Goal: Use online tool/utility: Utilize a website feature to perform a specific function

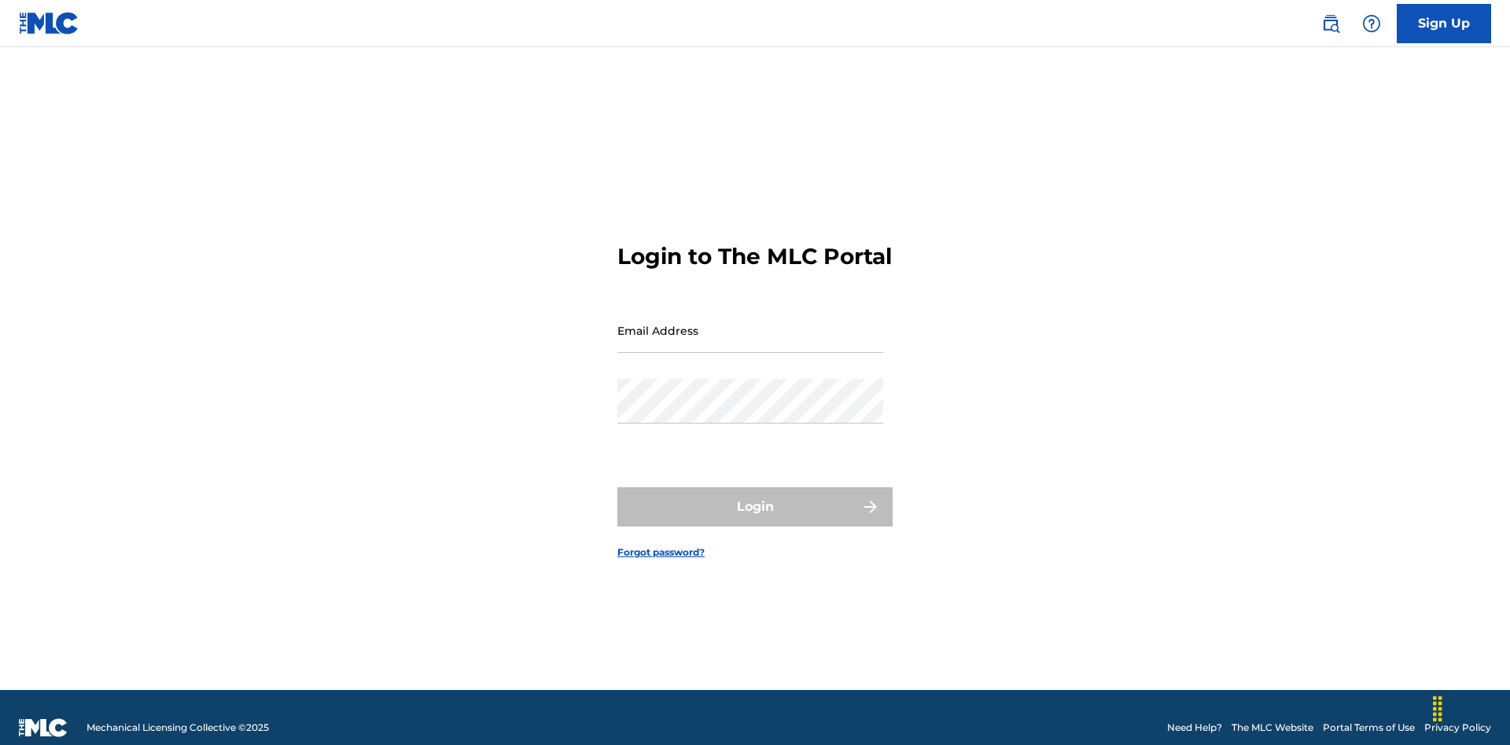
scroll to position [20, 0]
click at [750, 323] on input "Email Address" at bounding box center [750, 330] width 266 height 45
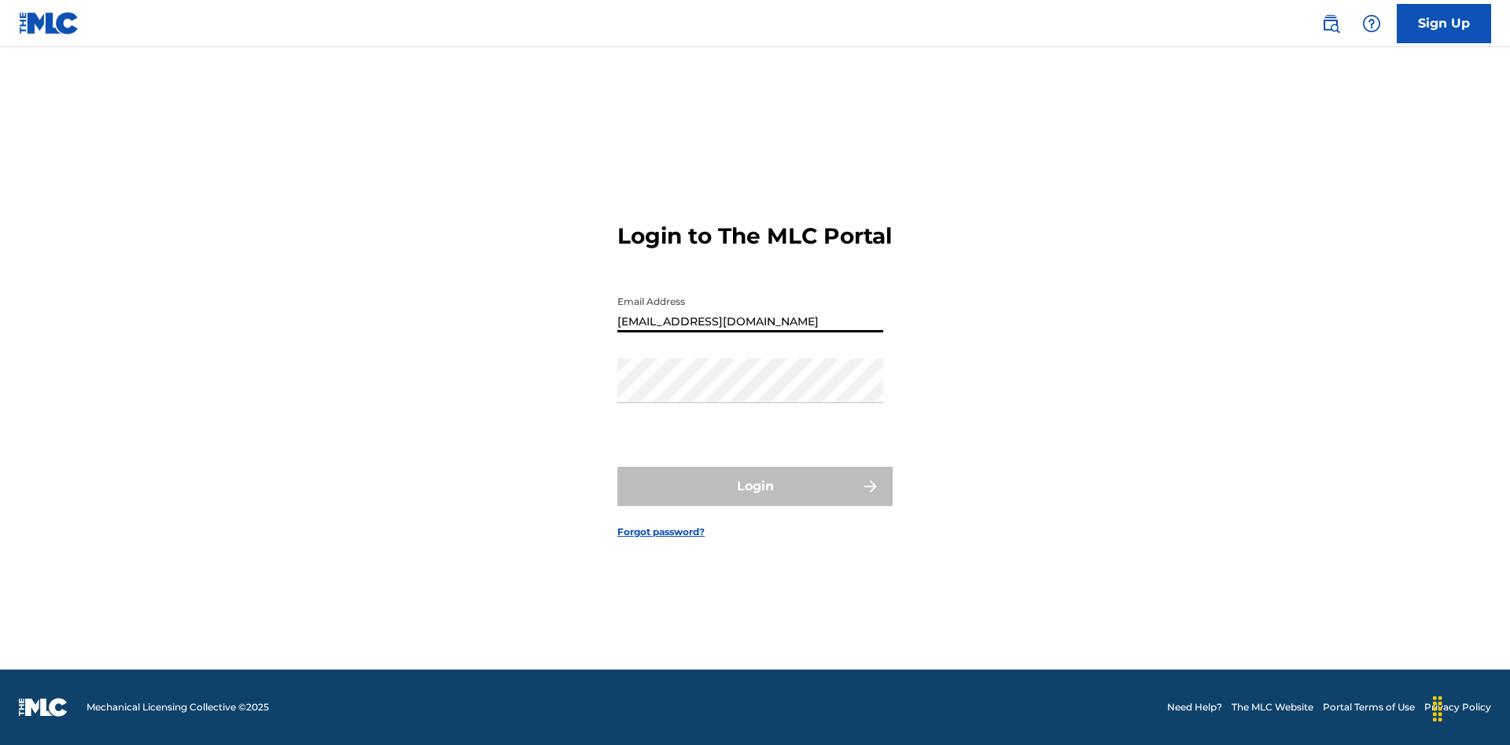
type input "Duke.McTesterson@gmail.com"
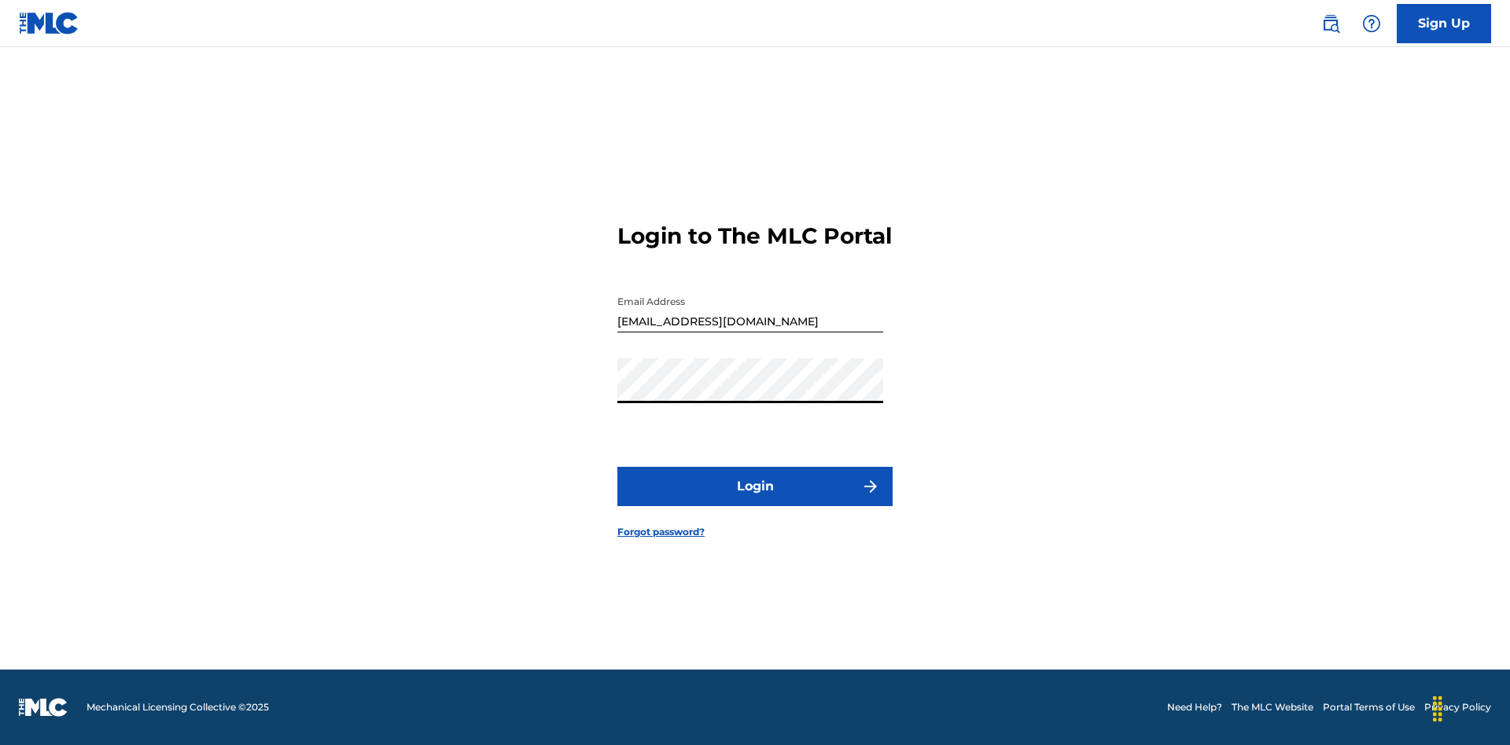
click at [755, 500] on button "Login" at bounding box center [754, 486] width 275 height 39
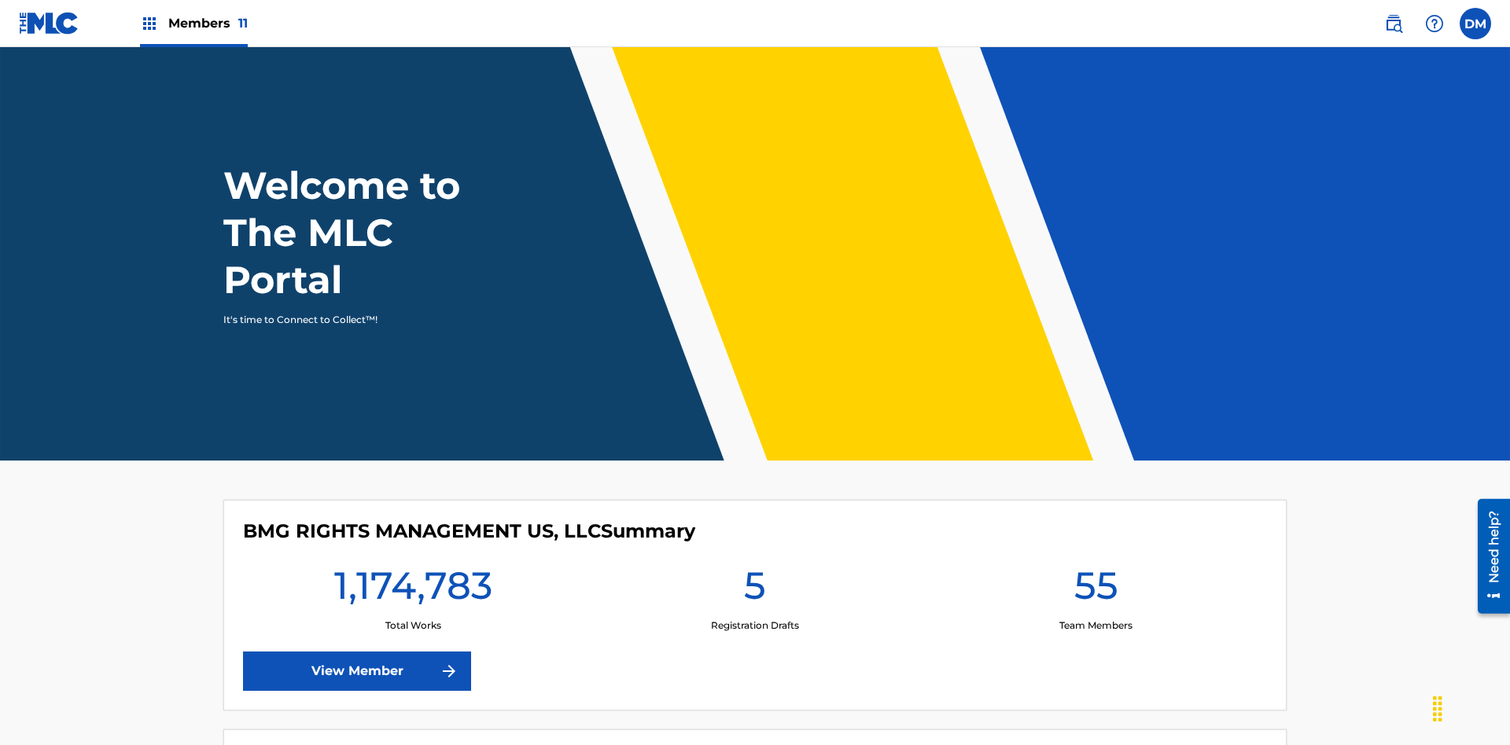
click at [193, 23] on span "Members 11" at bounding box center [207, 23] width 79 height 18
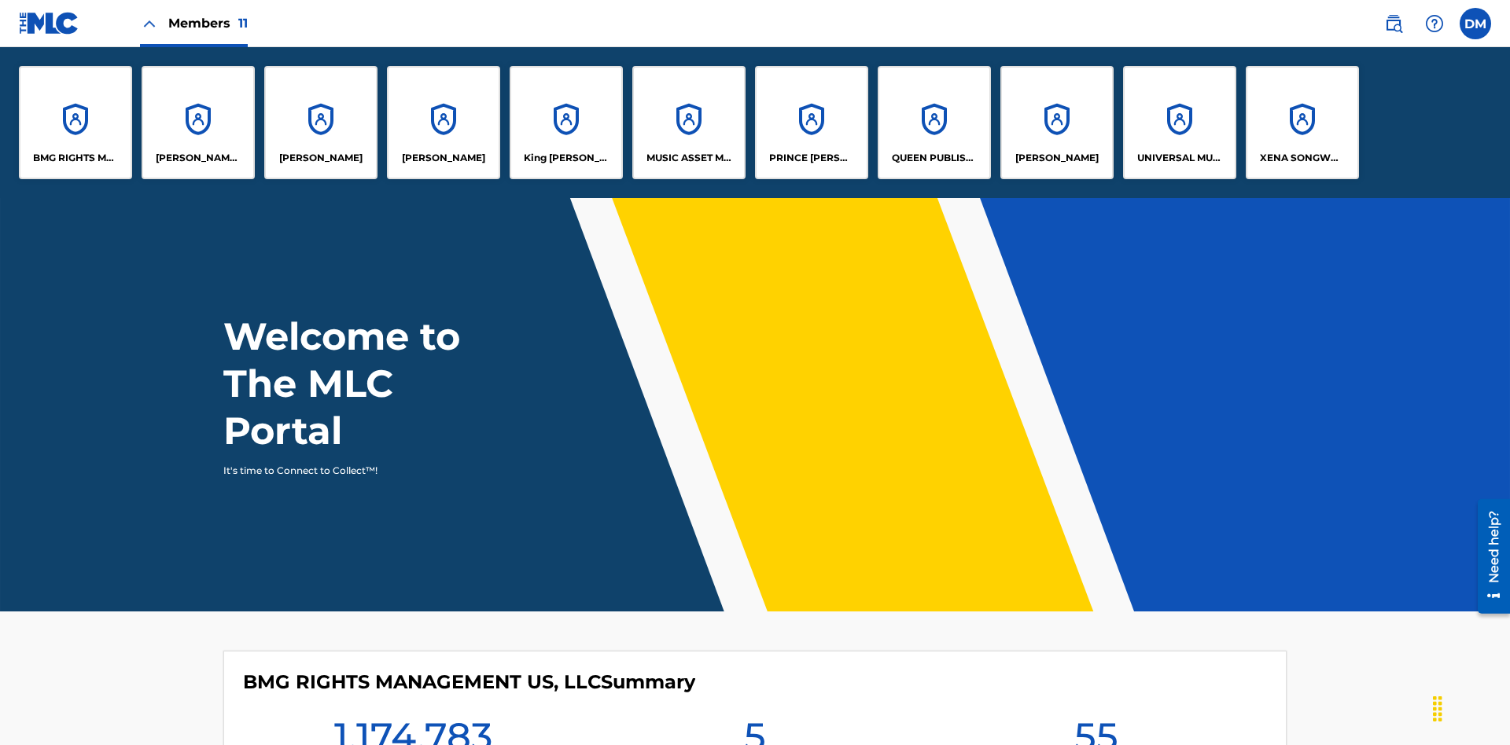
click at [933, 158] on p "QUEEN PUBLISHA" at bounding box center [935, 158] width 86 height 14
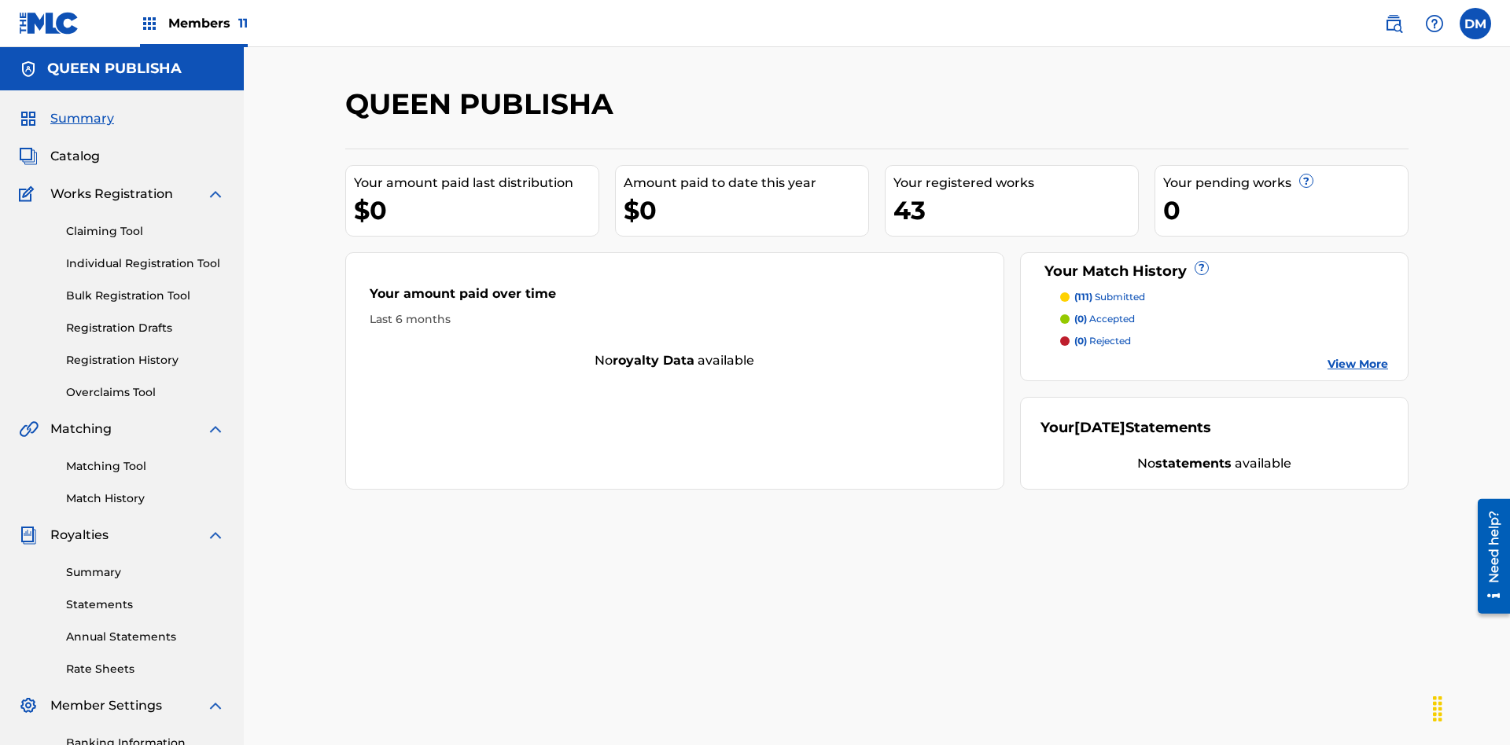
click at [145, 458] on link "Matching Tool" at bounding box center [145, 466] width 159 height 17
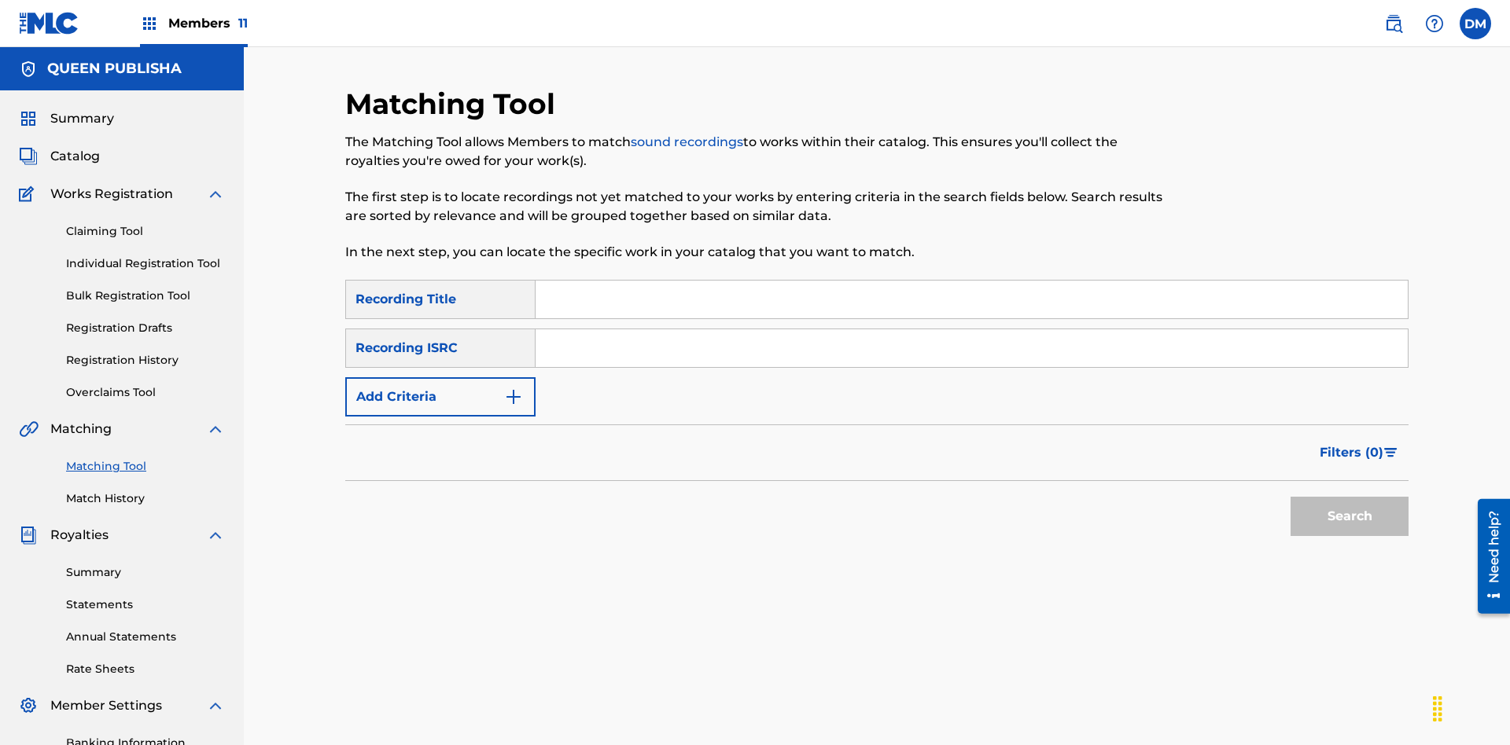
click at [440, 377] on button "Add Criteria" at bounding box center [440, 396] width 190 height 39
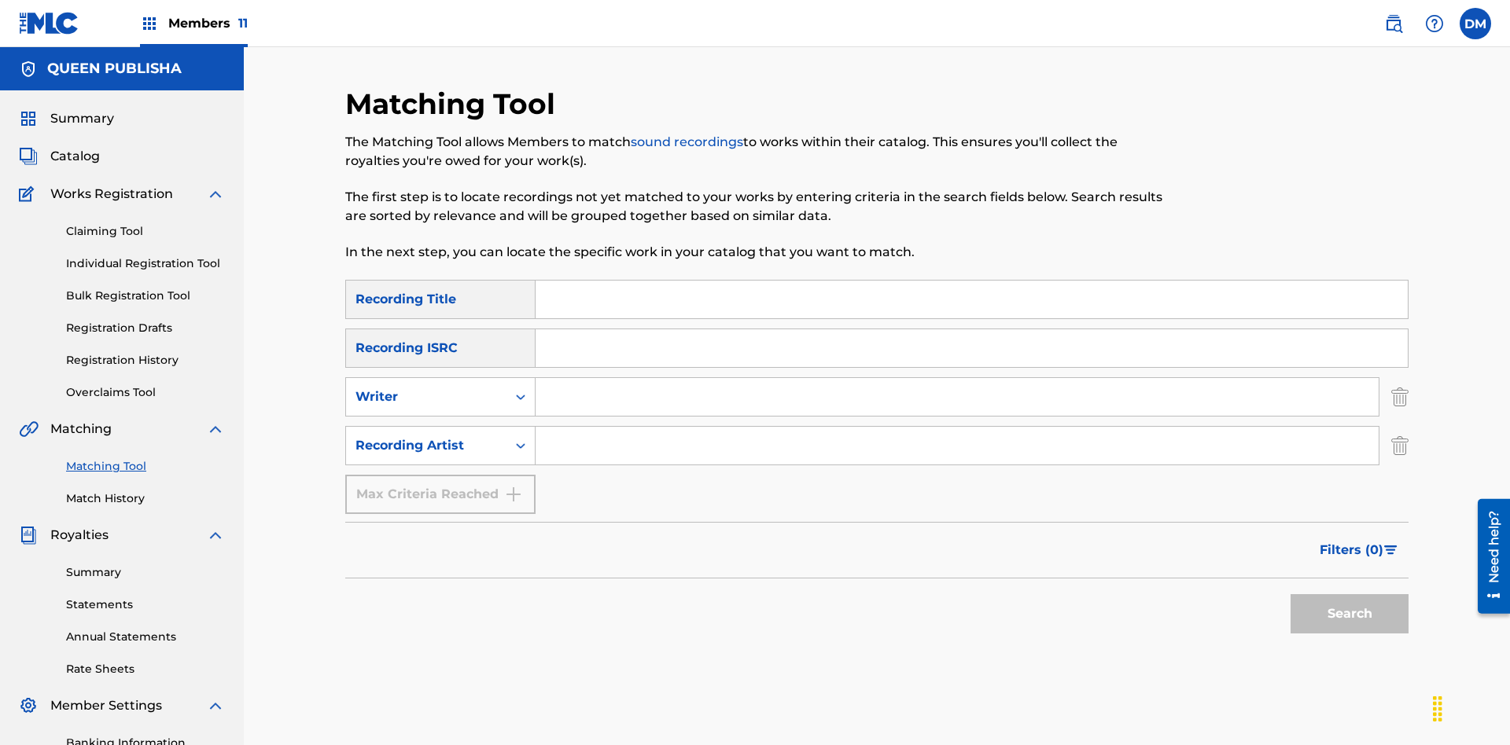
scroll to position [230, 0]
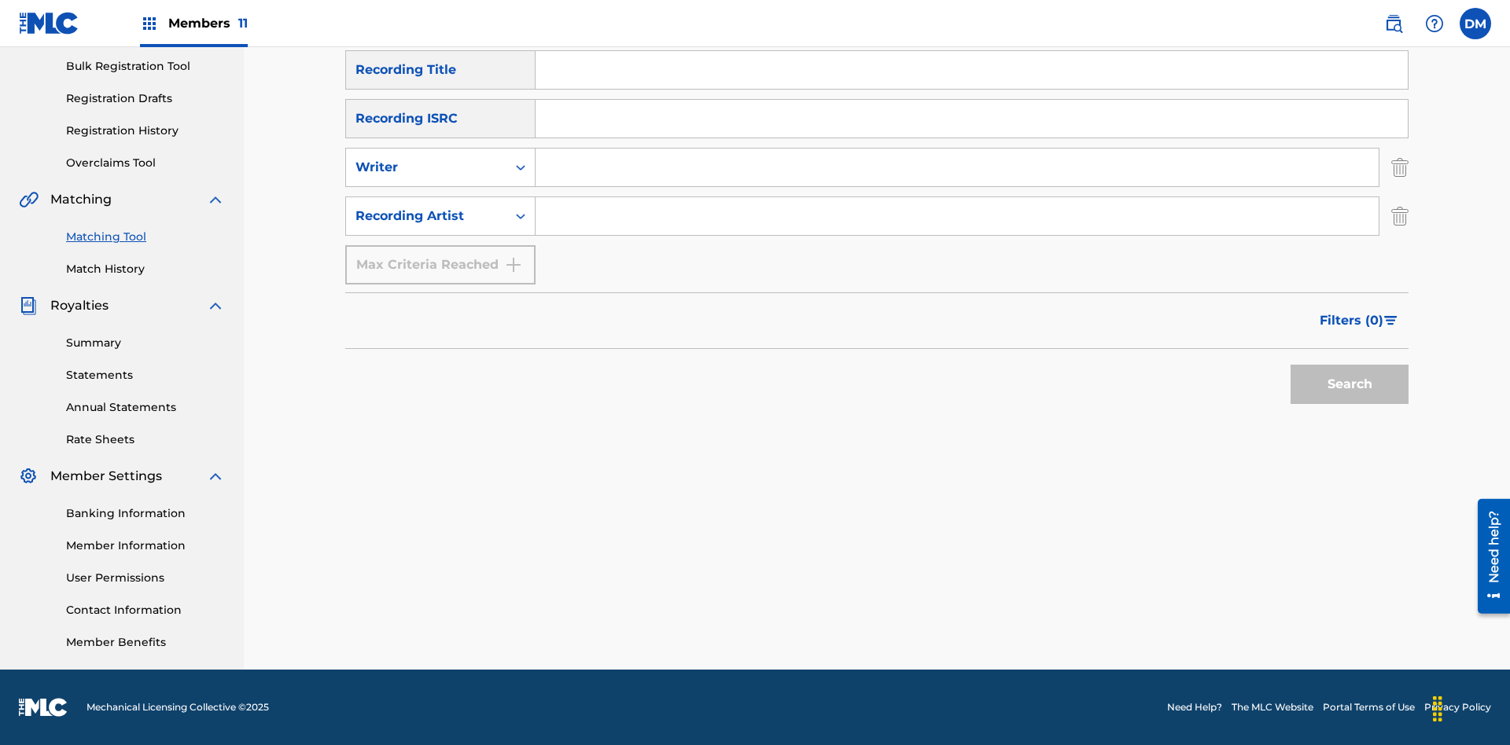
click at [971, 89] on input "Search Form" at bounding box center [971, 70] width 872 height 38
click at [1349, 384] on button "Search" at bounding box center [1349, 384] width 118 height 39
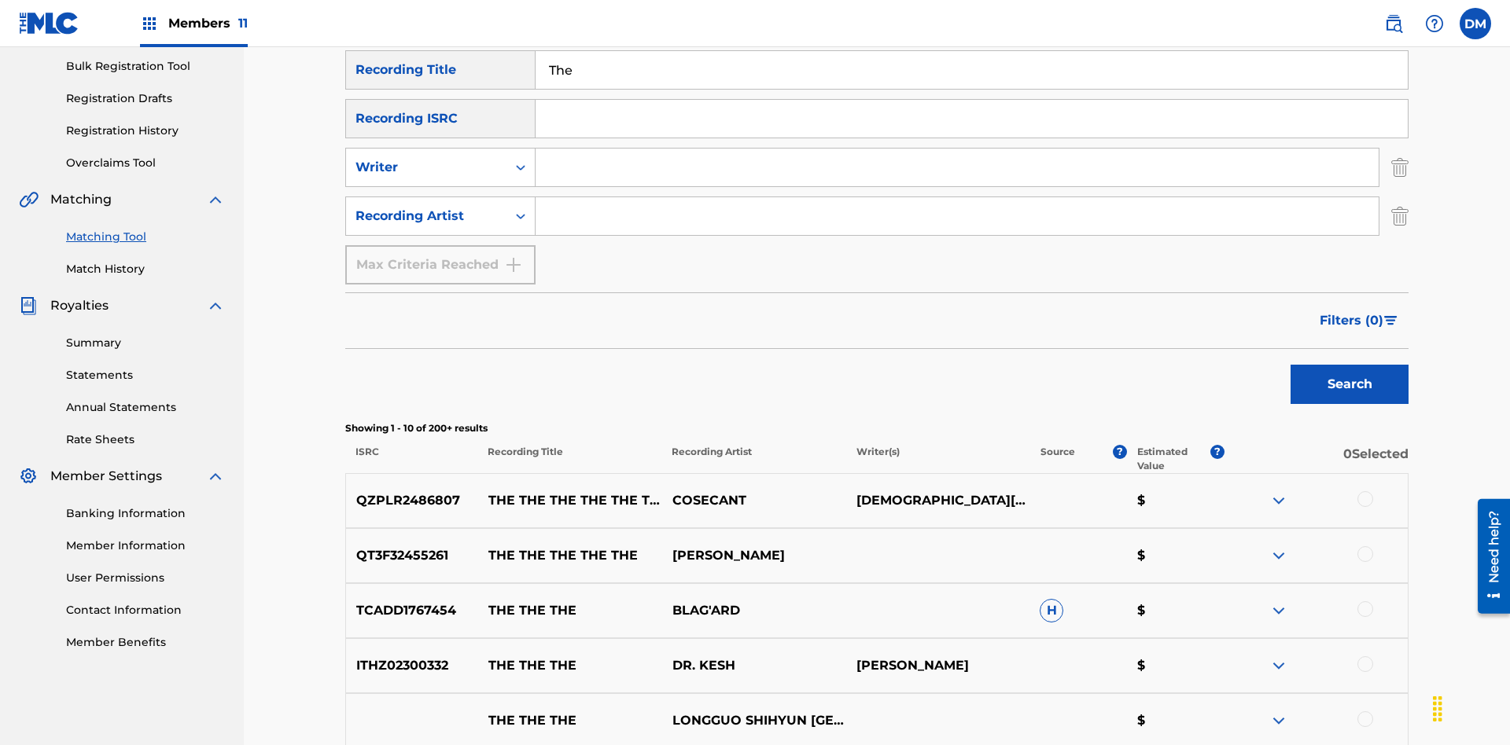
click at [1364, 491] on div at bounding box center [1365, 499] width 16 height 16
click at [1364, 602] on div at bounding box center [1365, 610] width 16 height 16
click at [1105, 617] on button "Match 2 Groups" at bounding box center [1105, 617] width 174 height 39
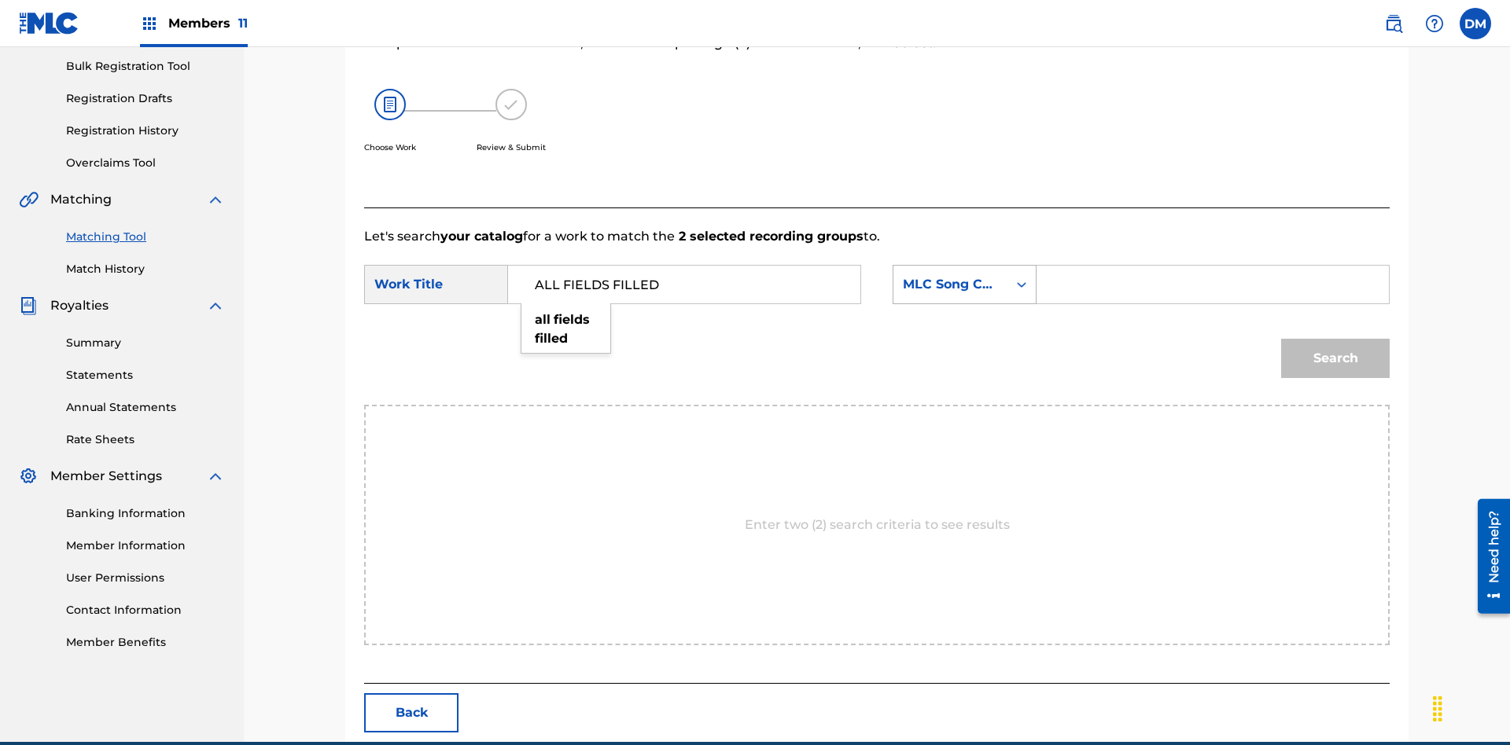
type input "ALL FIELDS FILLED"
click at [964, 275] on div "MLC Song Code" at bounding box center [950, 284] width 95 height 19
click at [964, 344] on div "ISWC" at bounding box center [964, 363] width 142 height 39
click at [1335, 339] on button "Search" at bounding box center [1335, 358] width 109 height 39
